Goal: Register for event/course

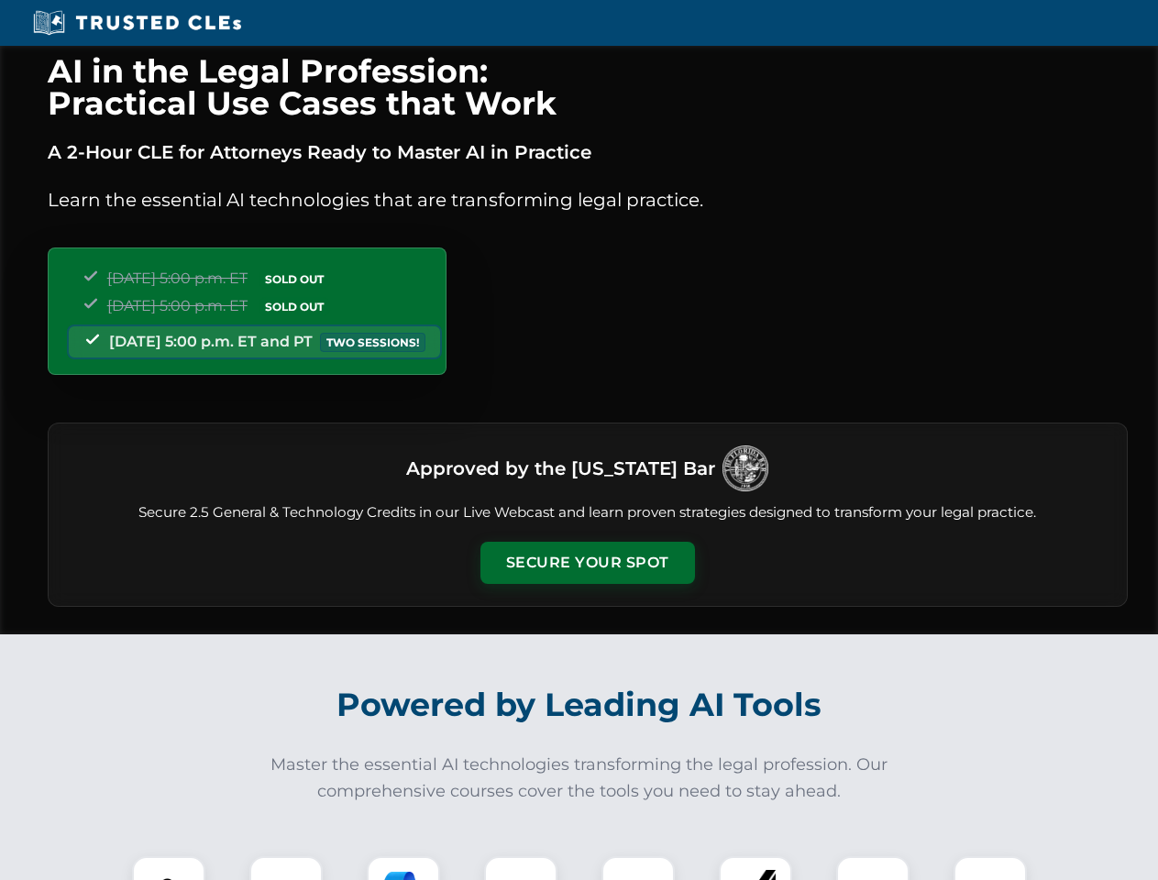
click at [587, 563] on button "Secure Your Spot" at bounding box center [587, 563] width 215 height 42
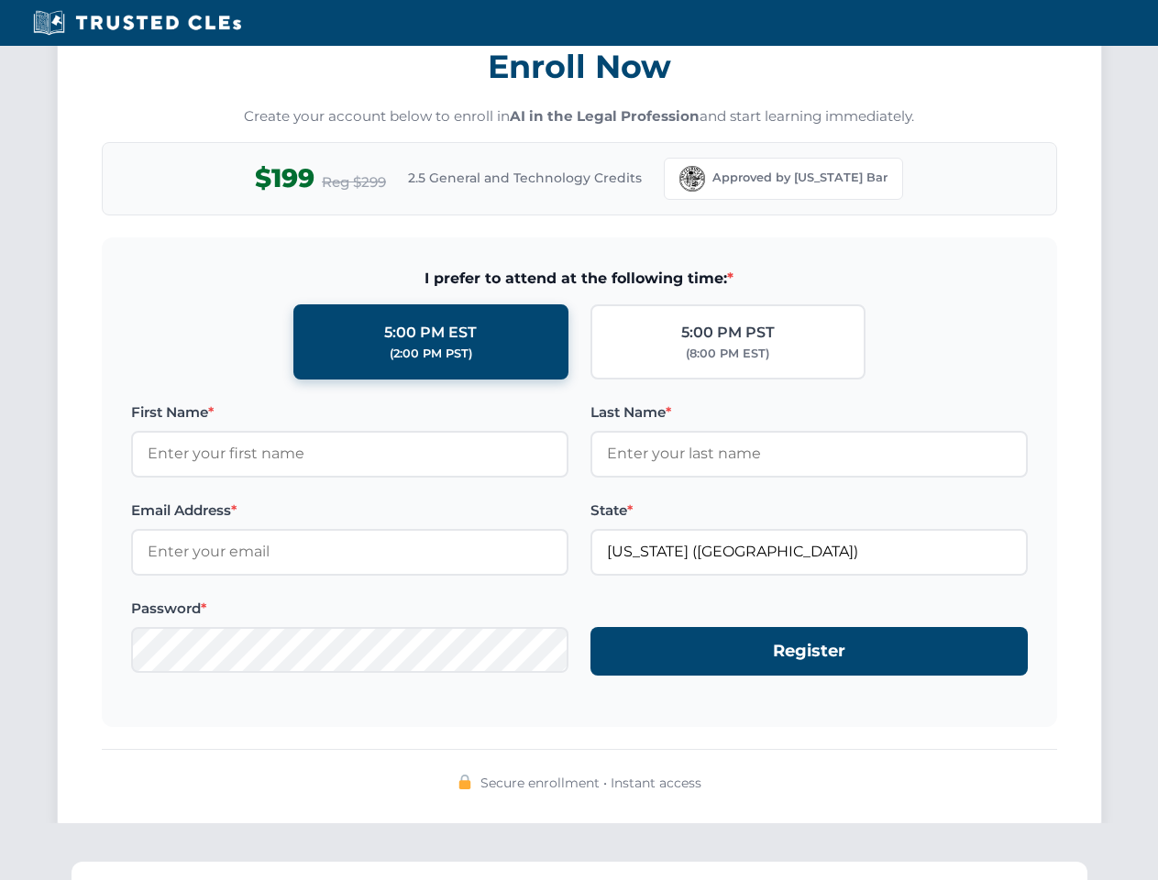
scroll to position [1800, 0]
